Goal: Check status: Check status

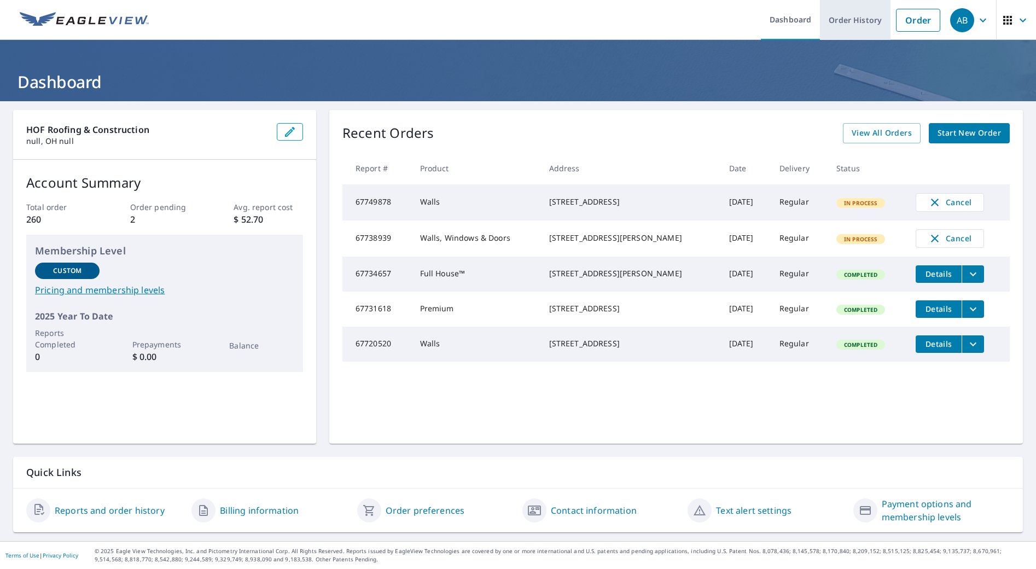
click at [842, 22] on link "Order History" at bounding box center [855, 20] width 71 height 40
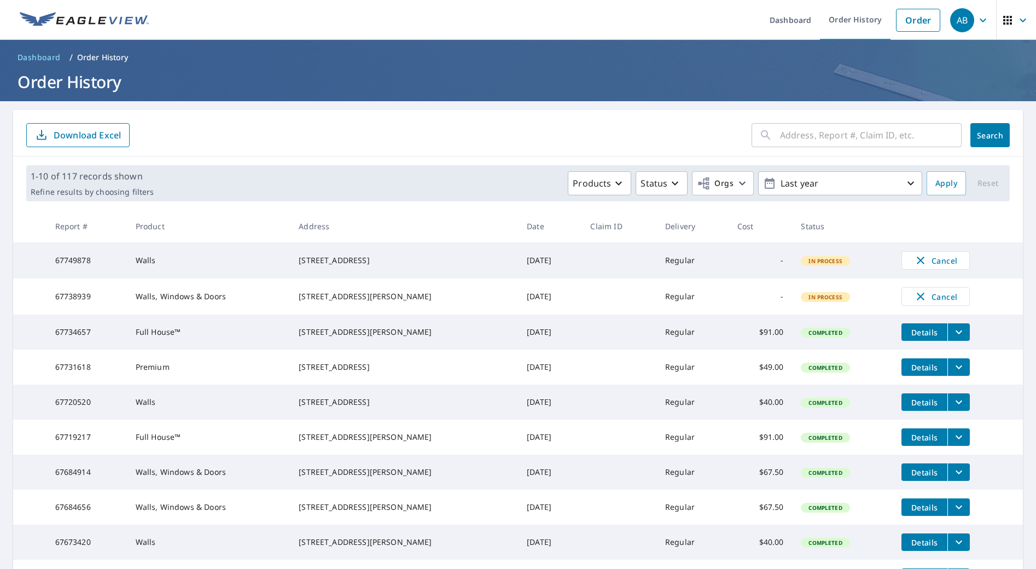
click at [836, 138] on input "text" at bounding box center [871, 135] width 182 height 31
type input "[PERSON_NAME]"
click at [990, 135] on button "Search" at bounding box center [989, 135] width 39 height 24
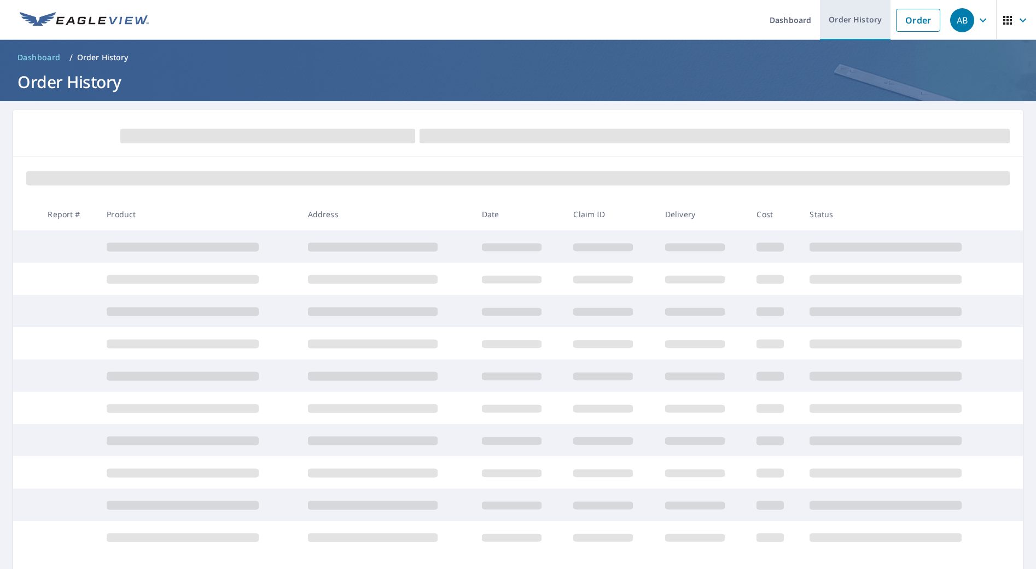
click at [839, 19] on link "Order History" at bounding box center [855, 20] width 71 height 40
